Goal: Navigation & Orientation: Locate item on page

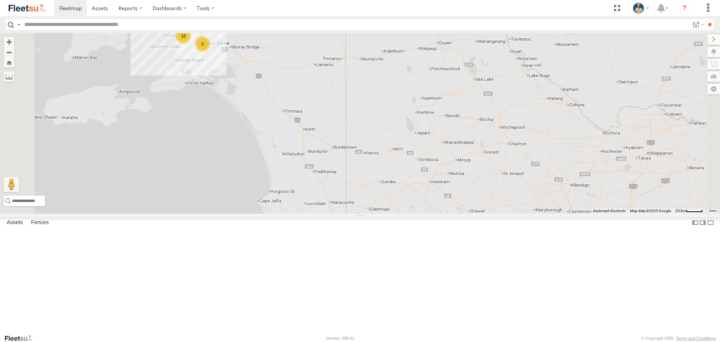
scroll to position [150, 0]
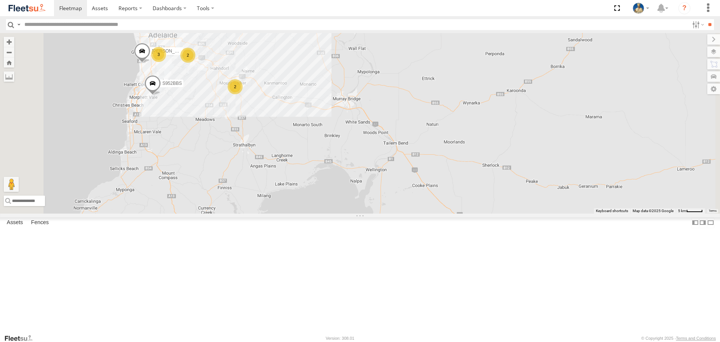
click at [245, 25] on span at bounding box center [236, 15] width 17 height 20
click at [399, 107] on div "S959CNB XS45IQ New Porsche Cayenne 3 2 3 S952BBS 11 2 S473DCF 2 2 [PERSON_NAME]…" at bounding box center [360, 123] width 720 height 180
drag, startPoint x: 376, startPoint y: 123, endPoint x: 399, endPoint y: 142, distance: 29.8
click at [400, 140] on div "S959CNB XS45IQ New Porsche Cayenne 3 2 3 S952BBS 11 2 S473DCF 2 2 [PERSON_NAME]" at bounding box center [360, 123] width 720 height 180
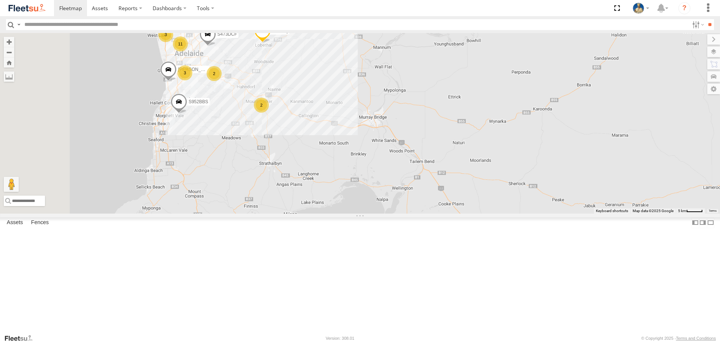
click at [187, 114] on span at bounding box center [179, 103] width 17 height 20
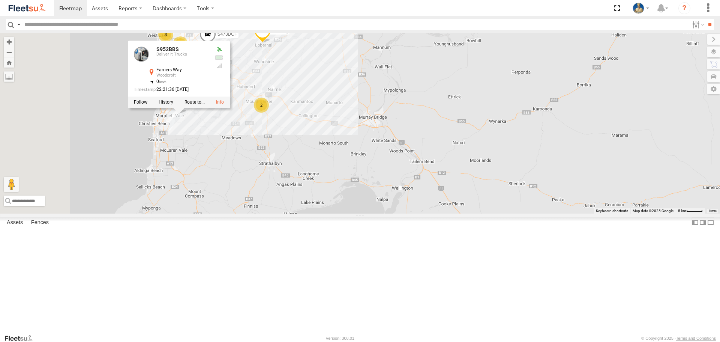
click at [378, 120] on div "S959CNB XS45IQ New Porsche Cayenne 3 2 3 S952BBS 11 2 S473DCF 2 2 [PERSON_NAME]…" at bounding box center [360, 123] width 720 height 180
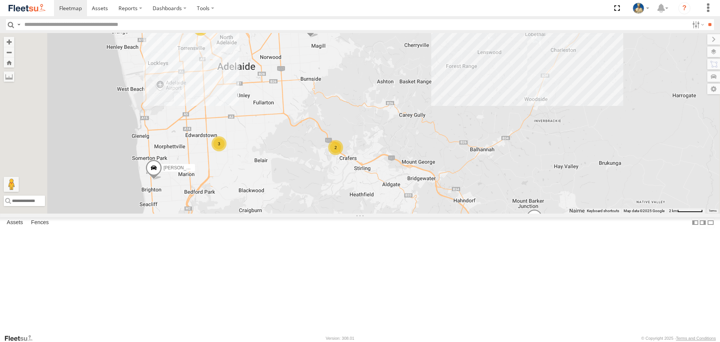
click at [208, 36] on div "11" at bounding box center [200, 28] width 15 height 15
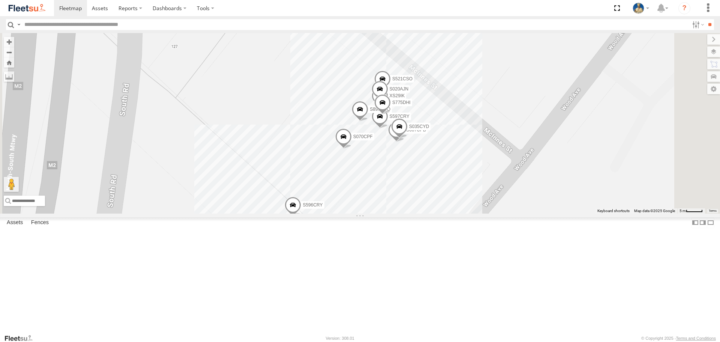
scroll to position [38, 0]
click at [0, 0] on div "S607CPB" at bounding box center [0, 0] width 0 height 0
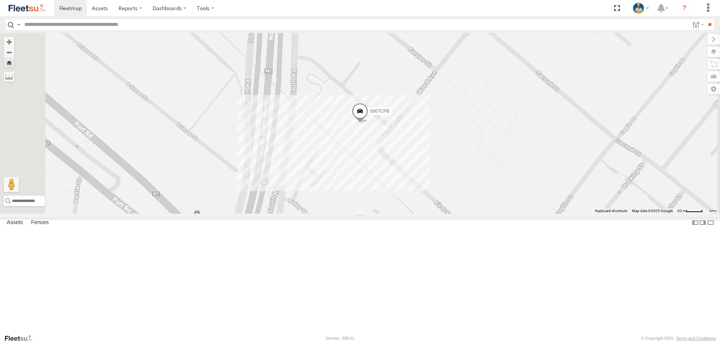
click at [368, 123] on span at bounding box center [360, 113] width 17 height 20
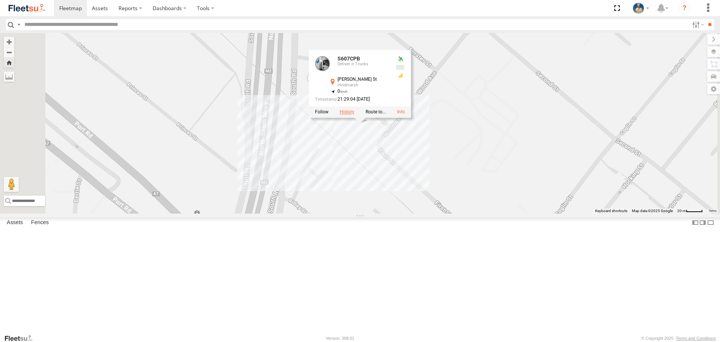
click at [354, 115] on label at bounding box center [347, 112] width 15 height 5
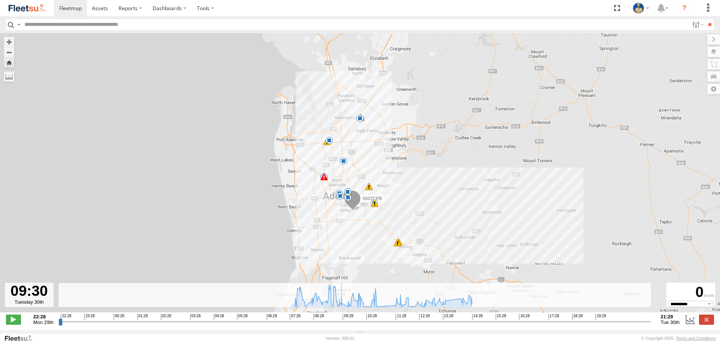
drag, startPoint x: 60, startPoint y: 324, endPoint x: 352, endPoint y: 281, distance: 295.0
type input "**********"
click at [345, 319] on input "range" at bounding box center [355, 321] width 593 height 7
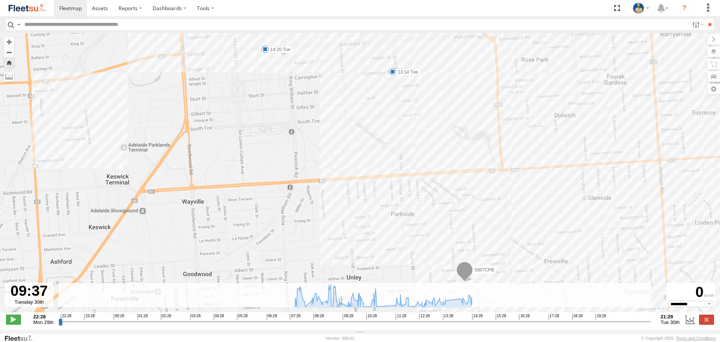
drag, startPoint x: 405, startPoint y: 238, endPoint x: 337, endPoint y: 171, distance: 95.5
click at [345, 181] on div "S607CPB 07:31 Tue 08:06 Tue 08:17 Tue 08:41 Tue 09:07 Tue 09:08 Tue 10:25 Tue 1…" at bounding box center [360, 176] width 720 height 287
